Goal: Transaction & Acquisition: Purchase product/service

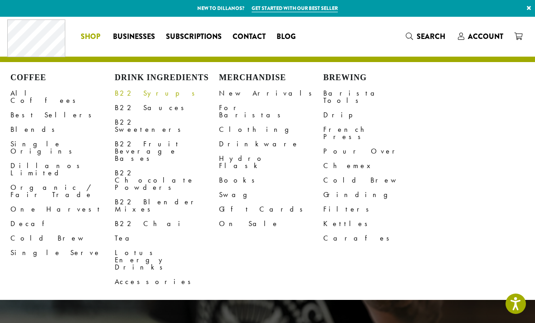
click at [127, 94] on link "B22 Syrups" at bounding box center [167, 93] width 104 height 15
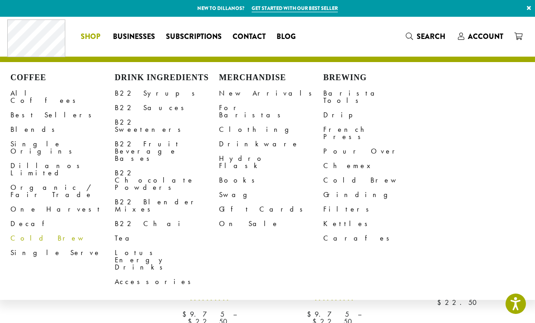
click at [20, 231] on link "Cold Brew" at bounding box center [62, 238] width 104 height 15
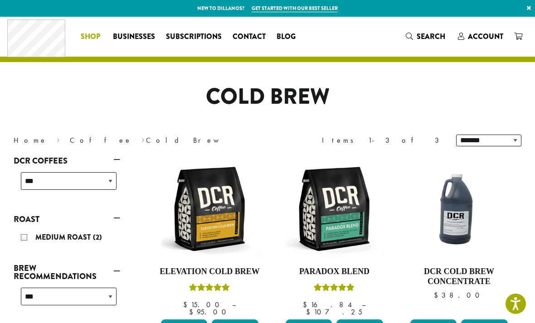
click at [79, 43] on link "Shop" at bounding box center [91, 36] width 32 height 15
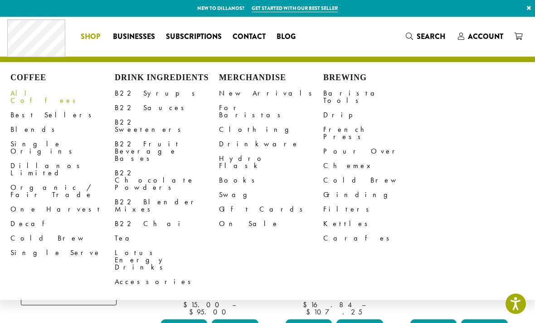
click at [15, 89] on link "All Coffees" at bounding box center [62, 97] width 104 height 22
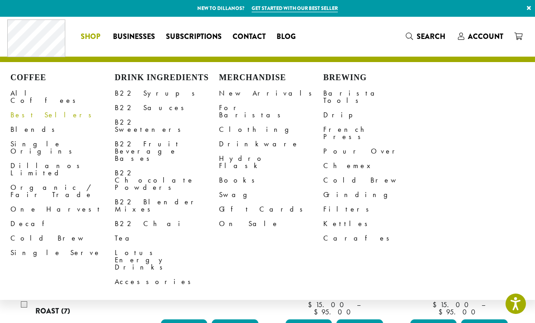
click at [27, 112] on link "Best Sellers" at bounding box center [62, 115] width 104 height 15
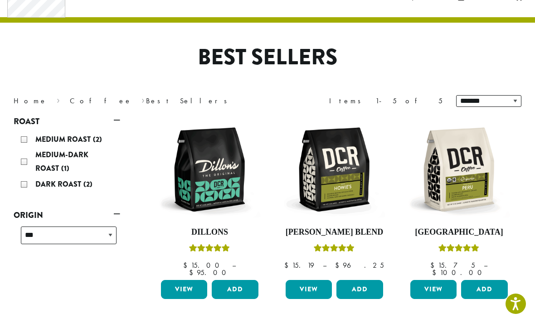
scroll to position [39, 0]
